Goal: Obtain resource: Download file/media

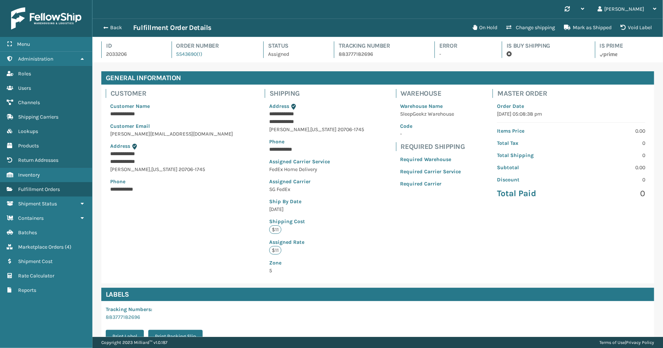
scroll to position [17, 571]
click at [47, 240] on link "Return Addresses Marketplace Orders ( 4 )" at bounding box center [46, 247] width 92 height 14
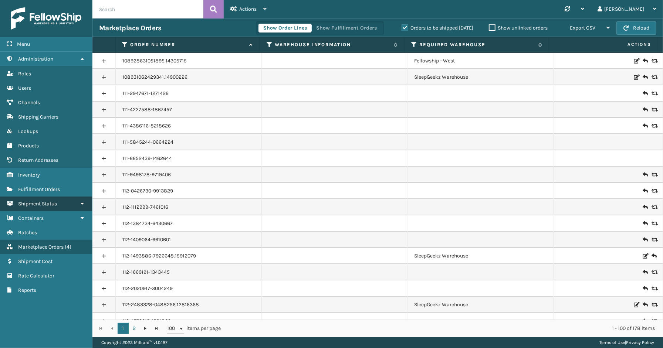
click at [38, 197] on link "Shipment Status" at bounding box center [46, 204] width 92 height 14
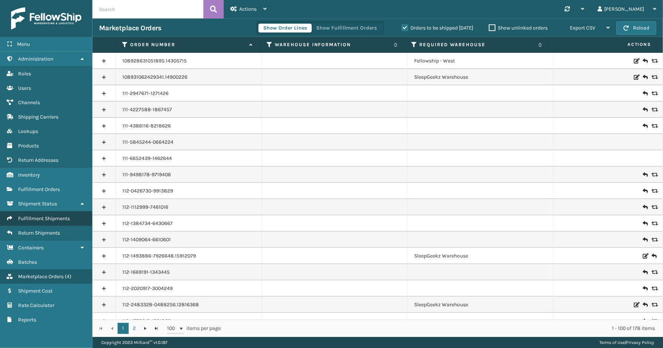
click at [38, 216] on span "Fulfillment Shipments" at bounding box center [44, 219] width 52 height 6
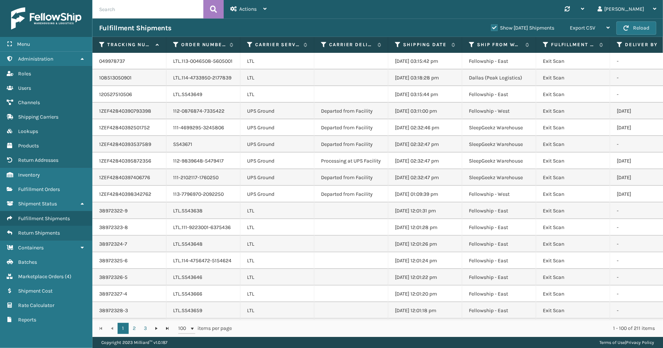
click at [491, 25] on label "Show [DATE] Shipments" at bounding box center [522, 28] width 63 height 6
click at [491, 25] on input "Show [DATE] Shipments" at bounding box center [491, 26] width 0 height 5
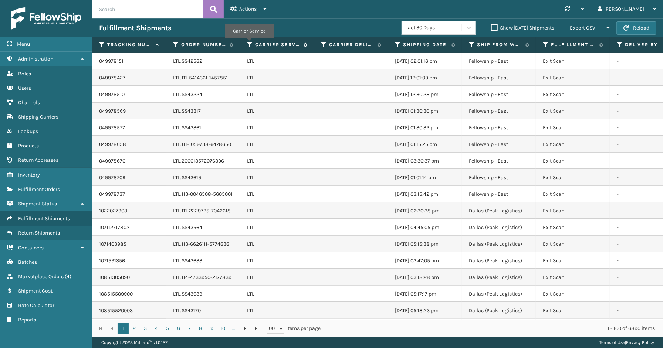
click at [249, 43] on icon at bounding box center [250, 44] width 6 height 7
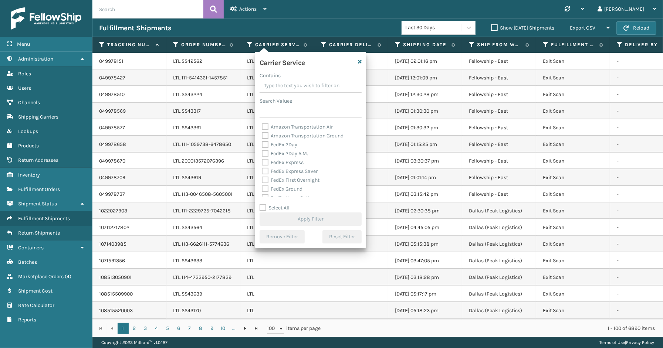
click at [278, 209] on label "Select All" at bounding box center [275, 208] width 30 height 6
click at [278, 205] on input "Select All" at bounding box center [315, 204] width 111 height 1
checkbox input "true"
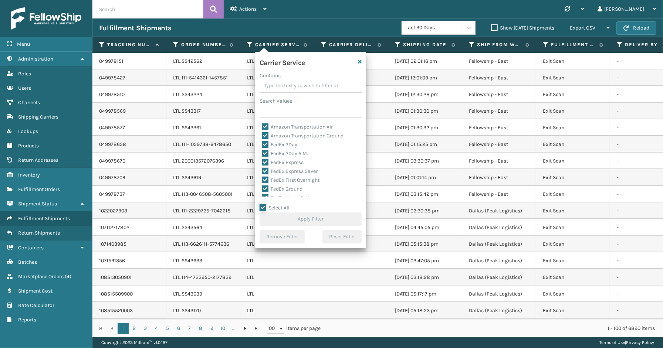
checkbox input "true"
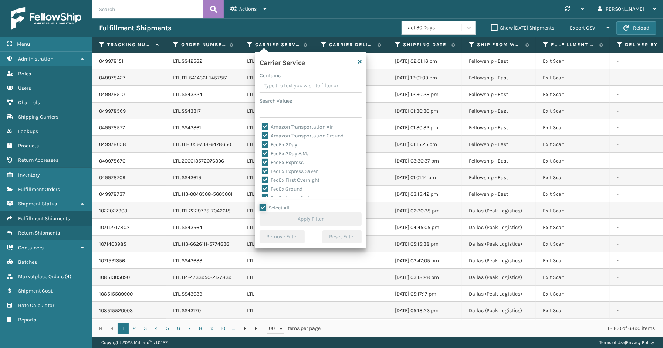
checkbox input "true"
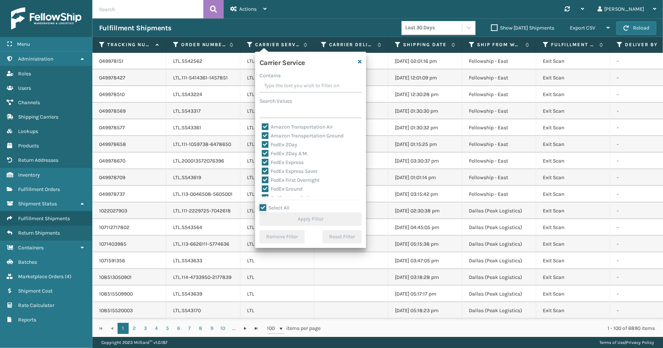
checkbox input "true"
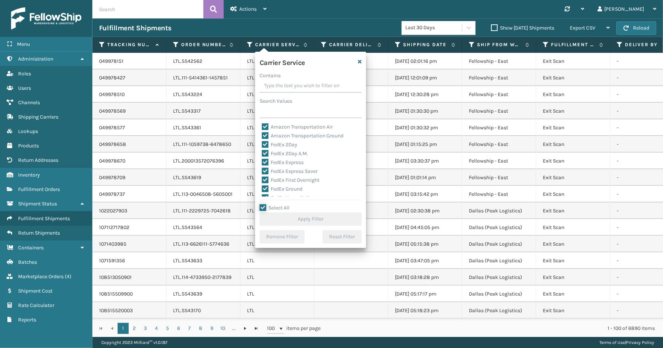
checkbox input "true"
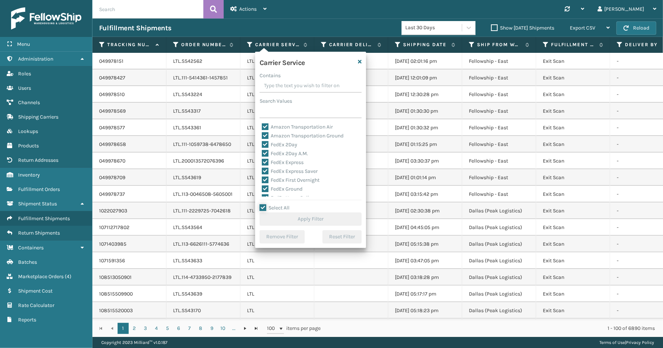
checkbox input "true"
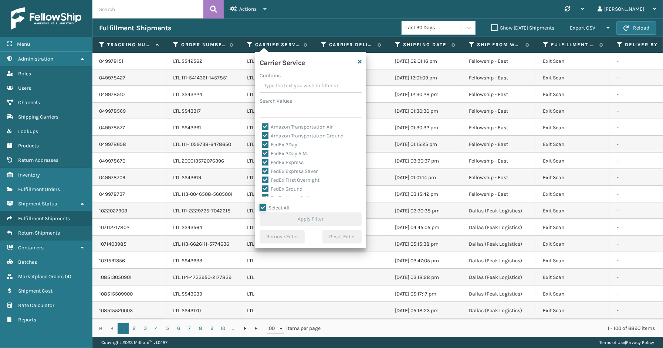
checkbox input "true"
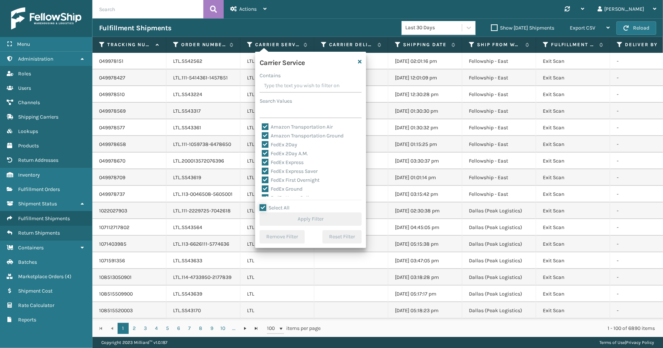
checkbox input "true"
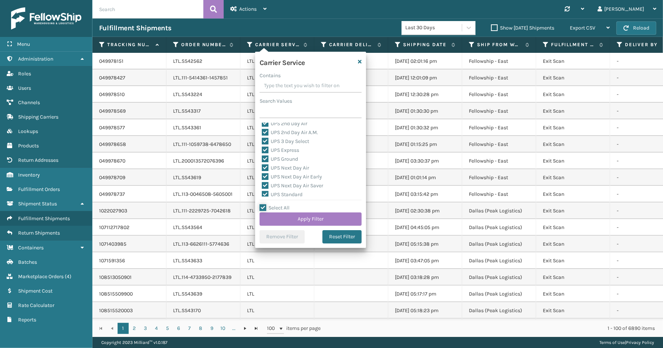
scroll to position [104, 0]
click at [275, 131] on label "LTL" at bounding box center [270, 129] width 16 height 6
click at [262, 130] on input "LTL" at bounding box center [262, 127] width 0 height 5
checkbox input "false"
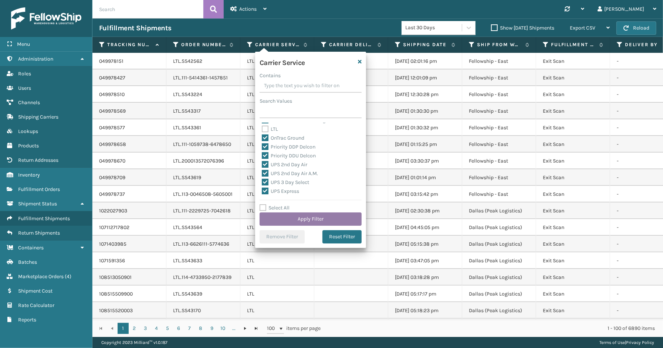
click at [297, 225] on button "Apply Filter" at bounding box center [311, 219] width 102 height 13
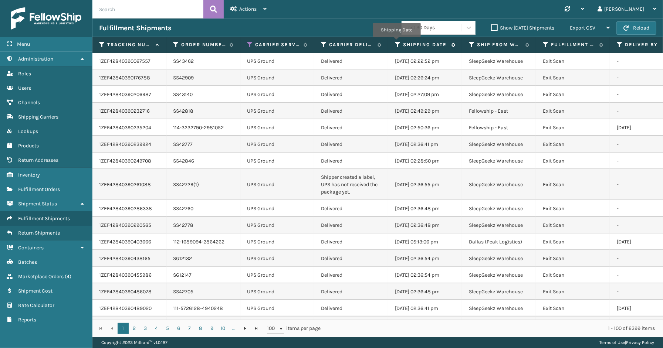
click at [396, 42] on icon at bounding box center [398, 44] width 6 height 7
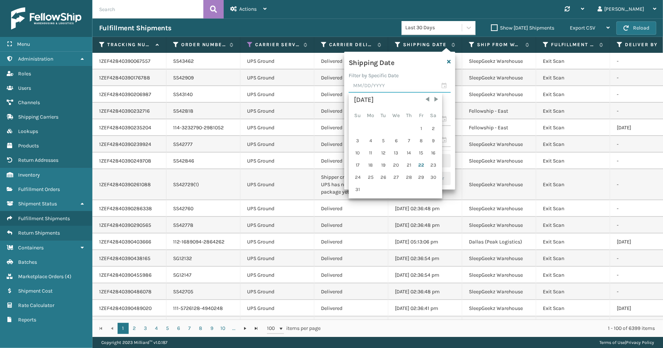
click at [444, 84] on input "text" at bounding box center [400, 86] width 102 height 13
click at [409, 163] on div "21" at bounding box center [408, 165] width 11 height 11
type input "[DATE]"
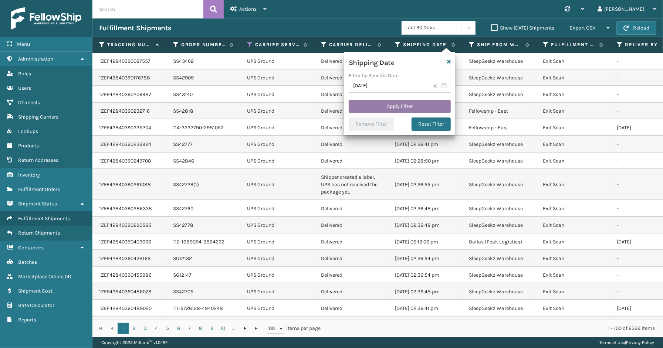
click at [401, 104] on button "Apply Filter" at bounding box center [400, 106] width 102 height 13
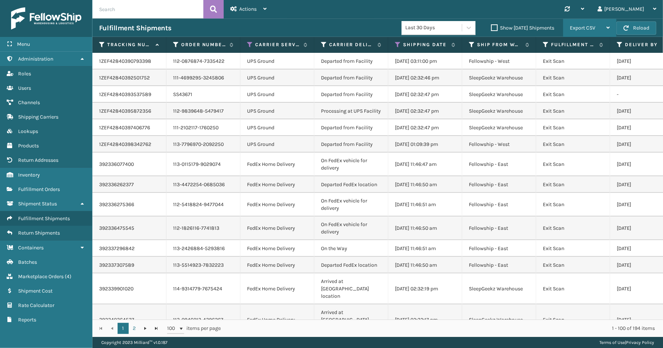
click at [578, 26] on span "Export CSV" at bounding box center [583, 28] width 26 height 6
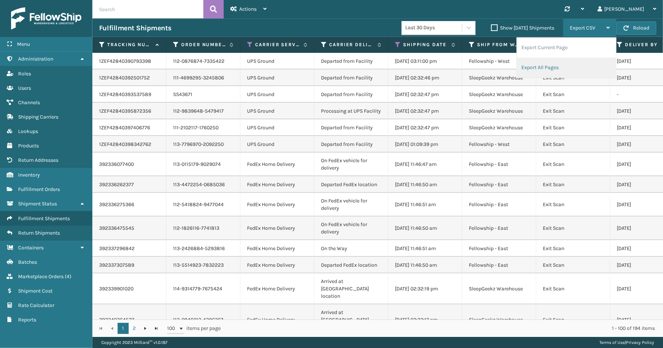
click at [538, 68] on li "Export All Pages" at bounding box center [566, 68] width 99 height 20
